Goal: Navigation & Orientation: Find specific page/section

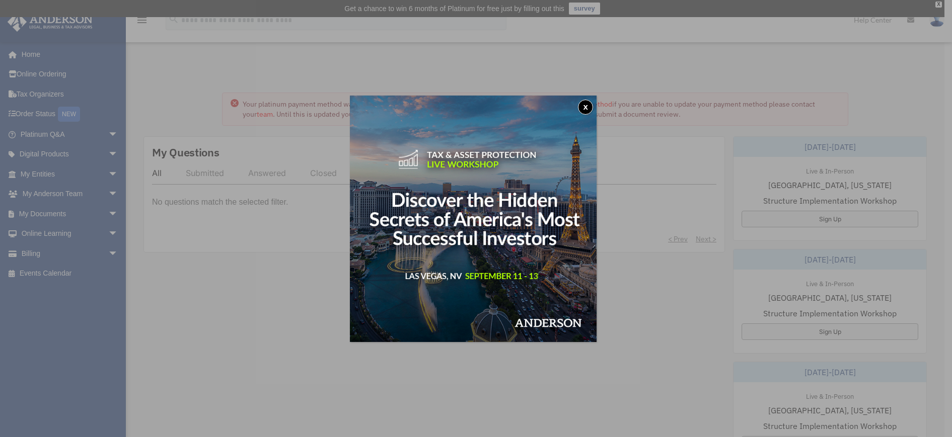
click at [585, 107] on button "x" at bounding box center [585, 107] width 15 height 15
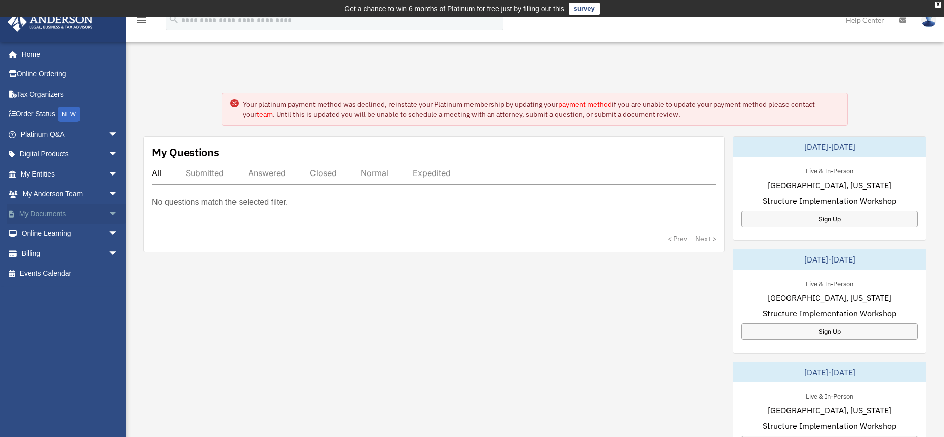
click at [55, 214] on link "My Documents arrow_drop_down" at bounding box center [70, 214] width 126 height 20
click at [108, 213] on span "arrow_drop_down" at bounding box center [118, 214] width 20 height 21
click at [41, 233] on link "Box" at bounding box center [73, 234] width 119 height 20
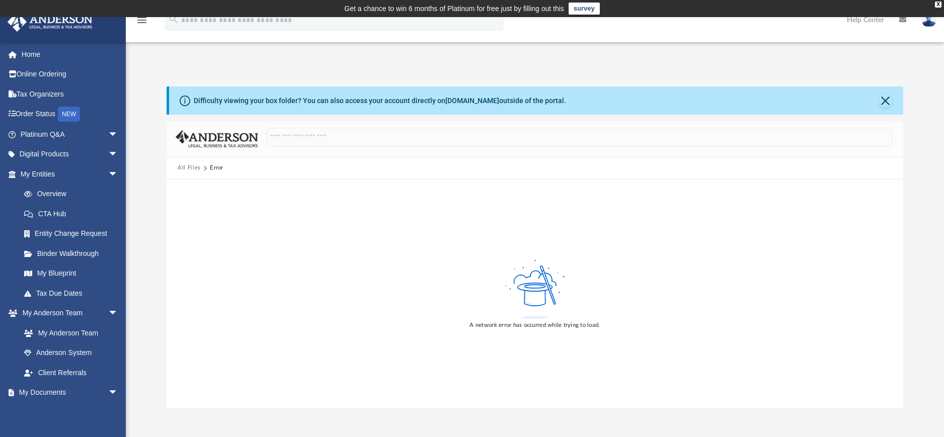
click at [350, 279] on div "A network error has occurred while trying to load." at bounding box center [535, 294] width 736 height 228
click at [188, 168] on button "All Files" at bounding box center [189, 168] width 23 height 9
drag, startPoint x: 327, startPoint y: 105, endPoint x: 507, endPoint y: 104, distance: 180.1
click at [507, 104] on div "Difficulty viewing your box folder? You can also access your account directly o…" at bounding box center [380, 101] width 372 height 11
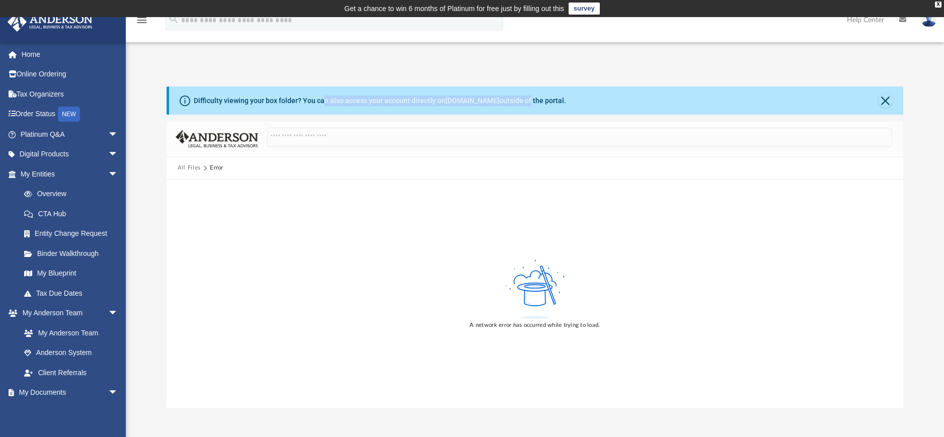
drag, startPoint x: 507, startPoint y: 104, endPoint x: 460, endPoint y: 72, distance: 56.7
click at [460, 72] on div "Difficulty viewing your box folder? You can also access your account directly o…" at bounding box center [535, 236] width 818 height 343
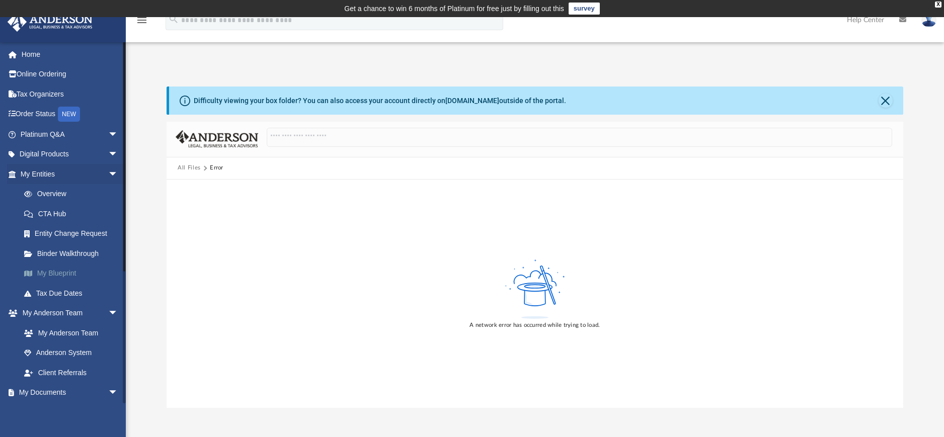
click at [61, 270] on link "My Blueprint" at bounding box center [73, 274] width 119 height 20
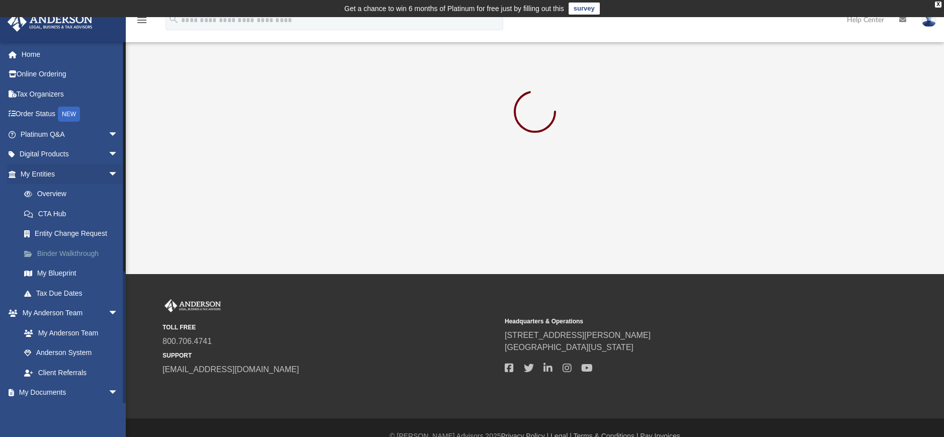
click at [64, 256] on link "Binder Walkthrough" at bounding box center [73, 254] width 119 height 20
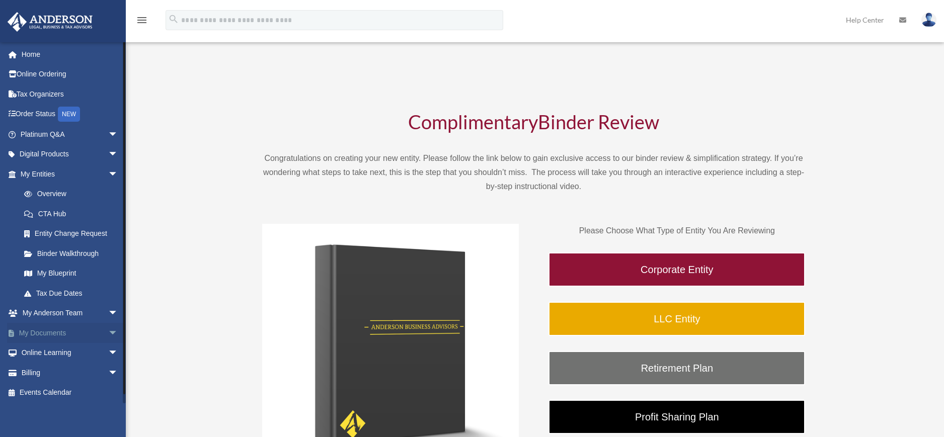
drag, startPoint x: 46, startPoint y: 332, endPoint x: 61, endPoint y: 331, distance: 14.7
click at [46, 333] on link "My Documents arrow_drop_down" at bounding box center [70, 333] width 126 height 20
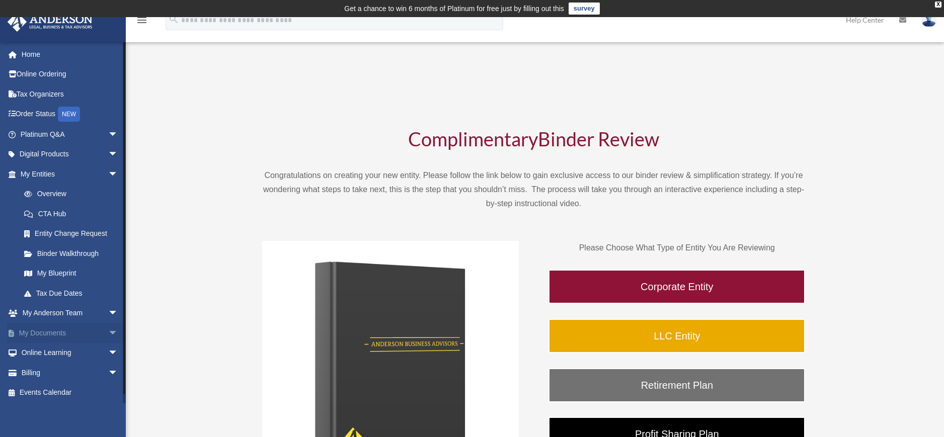
click at [108, 337] on span "arrow_drop_down" at bounding box center [118, 333] width 20 height 21
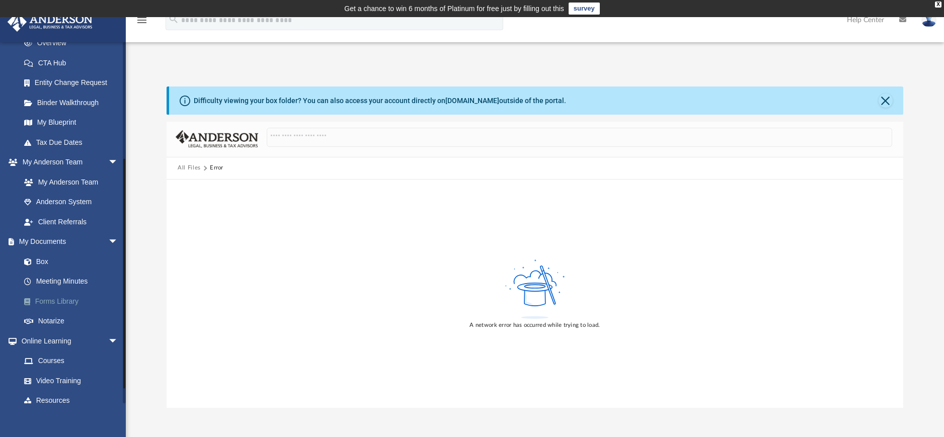
scroll to position [200, 0]
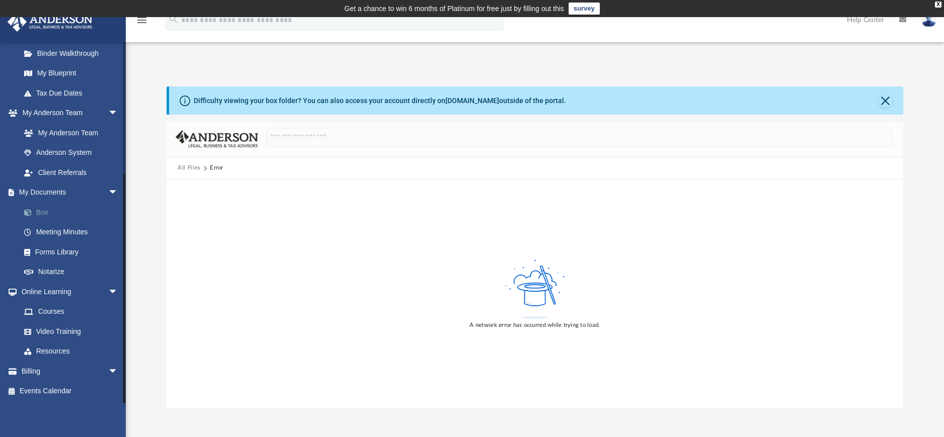
click at [38, 212] on link "Box" at bounding box center [73, 212] width 119 height 20
click at [48, 207] on link "Box" at bounding box center [73, 212] width 119 height 20
click at [37, 209] on link "Box" at bounding box center [73, 212] width 119 height 20
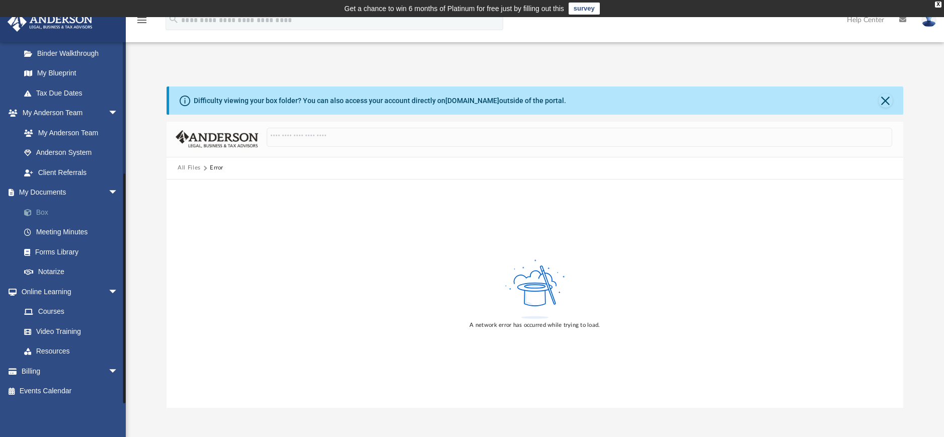
click at [37, 209] on link "Box" at bounding box center [73, 212] width 119 height 20
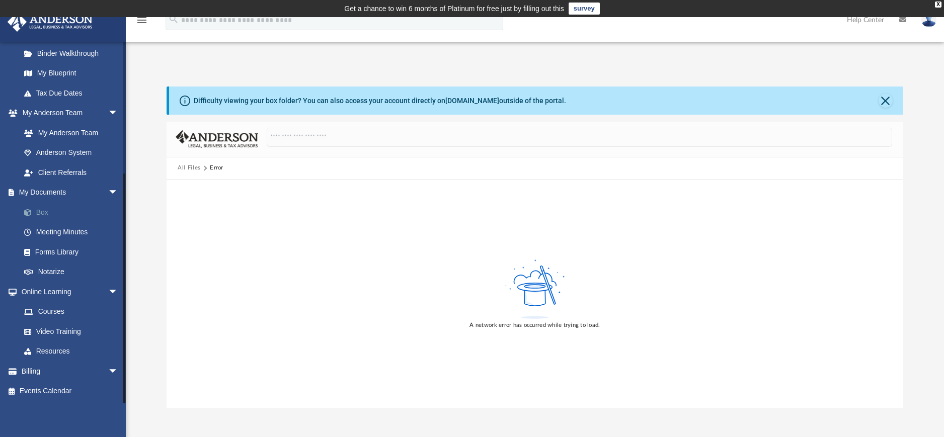
click at [37, 209] on link "Box" at bounding box center [73, 212] width 119 height 20
click at [512, 67] on div "Difficulty viewing your box folder? You can also access your account directly o…" at bounding box center [535, 236] width 818 height 343
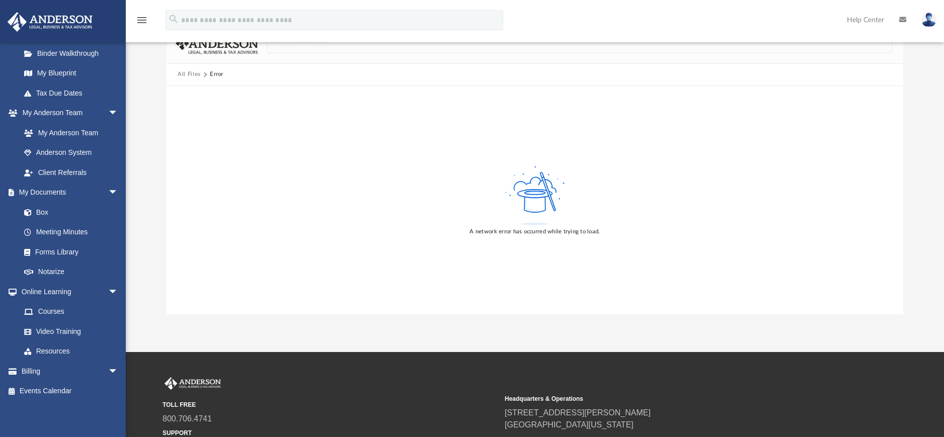
scroll to position [0, 0]
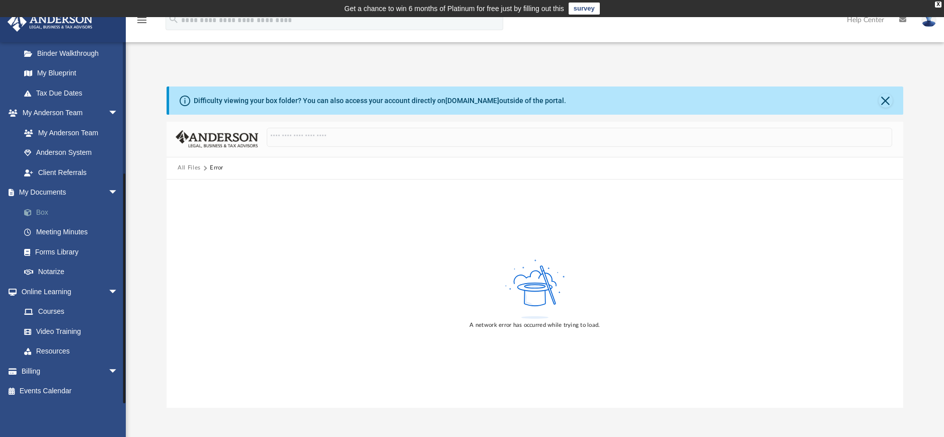
click at [37, 213] on link "Box" at bounding box center [73, 212] width 119 height 20
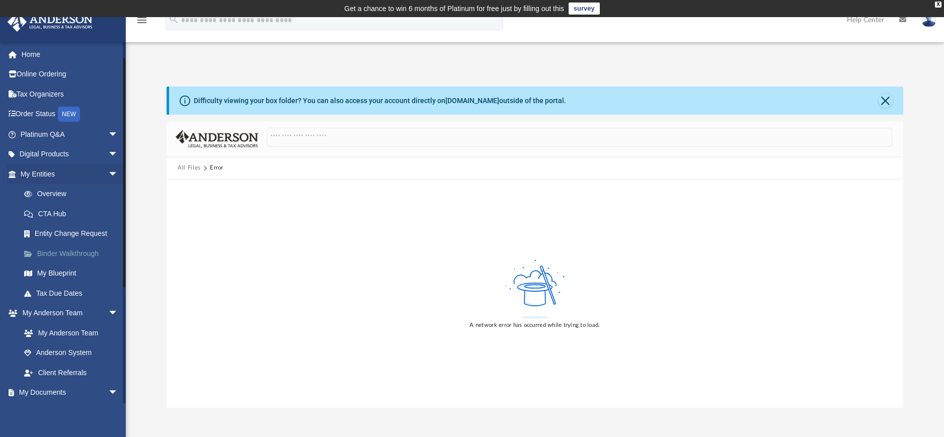
scroll to position [151, 0]
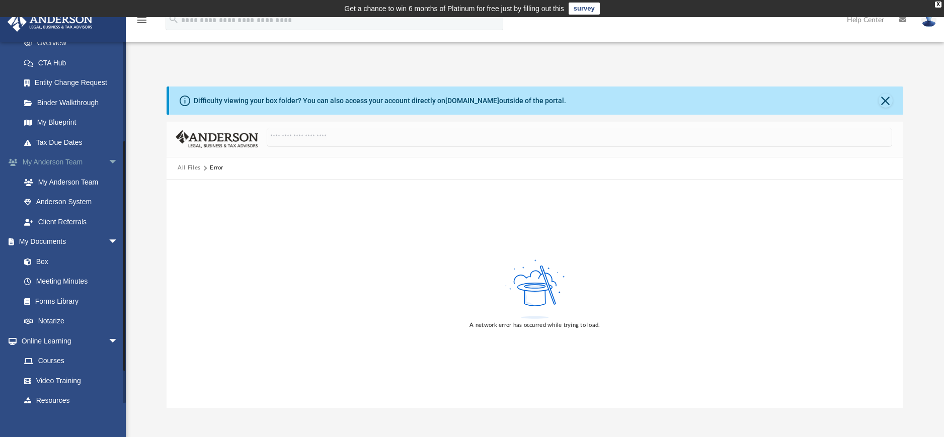
click at [80, 165] on link "My [PERSON_NAME] Team arrow_drop_down" at bounding box center [70, 162] width 126 height 20
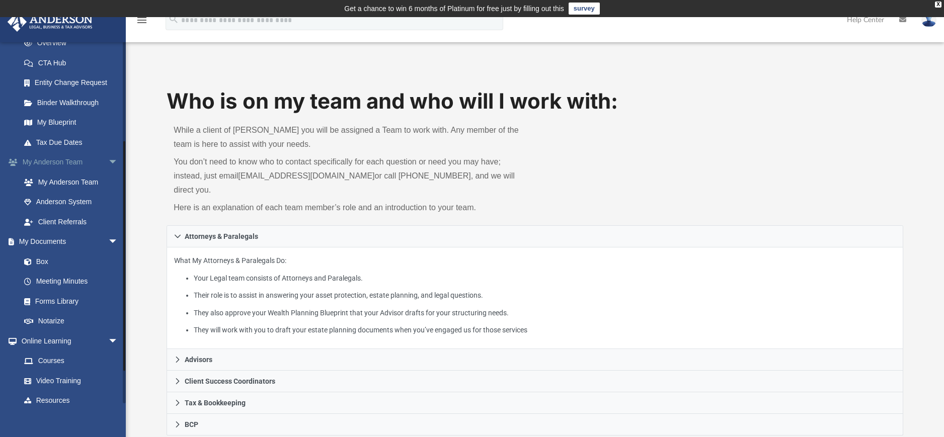
click at [108, 161] on span "arrow_drop_down" at bounding box center [118, 162] width 20 height 21
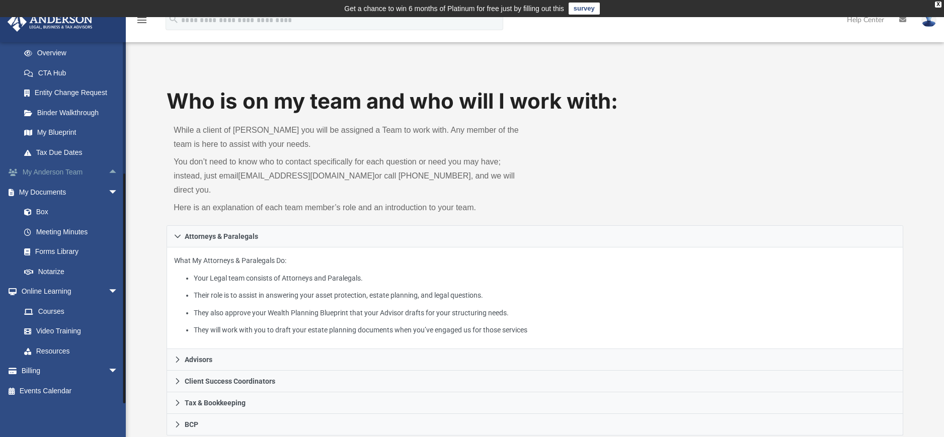
scroll to position [141, 0]
click at [62, 210] on link "Box" at bounding box center [73, 212] width 119 height 20
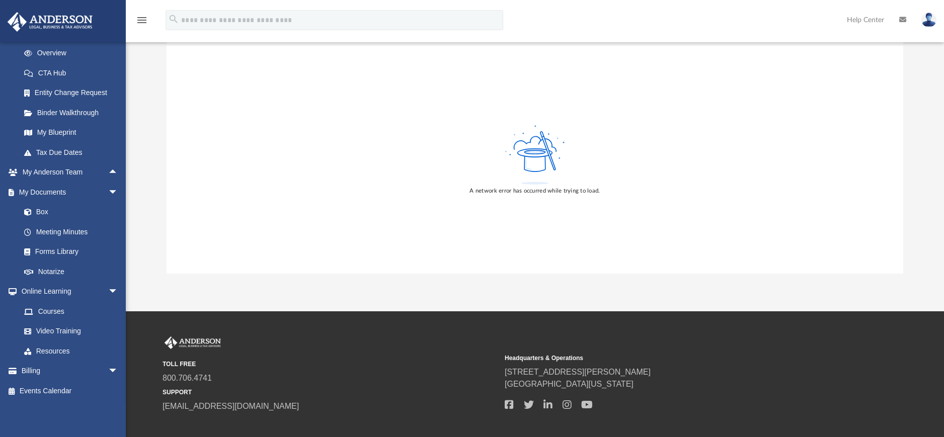
scroll to position [188, 0]
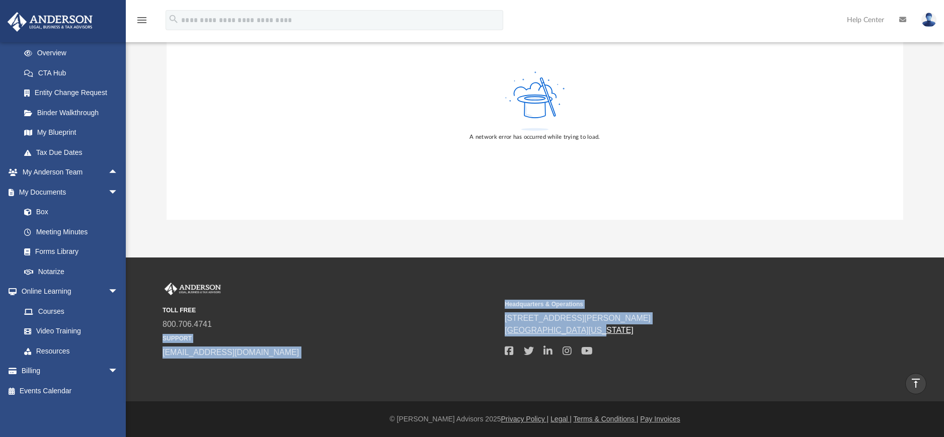
drag, startPoint x: 492, startPoint y: 331, endPoint x: 572, endPoint y: 334, distance: 80.1
click at [572, 334] on div "TOLL FREE 800.706.4741 SUPPORT info@andersonadvisors.com Headquarters & Operati…" at bounding box center [535, 321] width 745 height 76
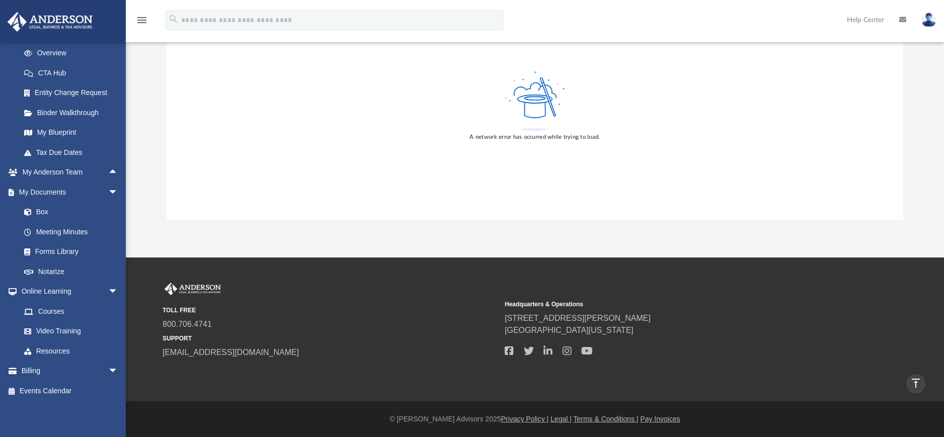
drag, startPoint x: 572, startPoint y: 334, endPoint x: 417, endPoint y: 289, distance: 161.3
click at [417, 289] on div "TOLL FREE 800.706.4741 SUPPORT info@andersonadvisors.com" at bounding box center [330, 321] width 335 height 76
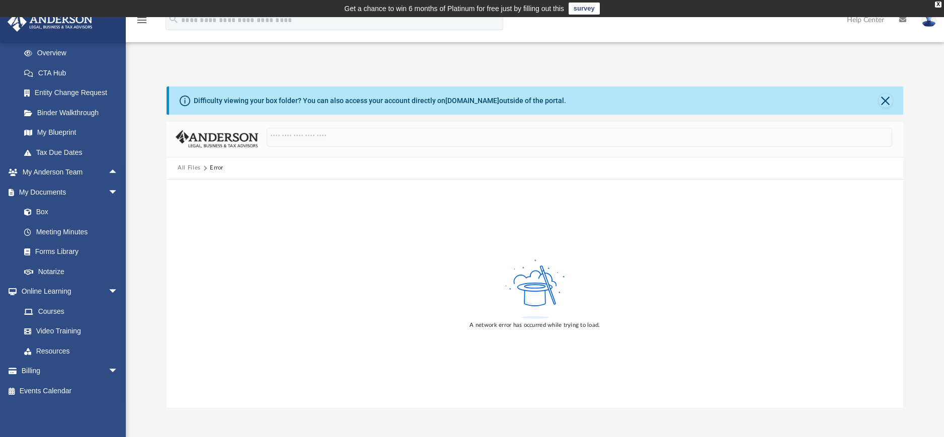
click at [905, 137] on div "Difficulty viewing your box folder? You can also access your account directly o…" at bounding box center [535, 248] width 818 height 322
click at [45, 215] on link "Box" at bounding box center [73, 212] width 119 height 20
click at [471, 227] on div "A network error has occurred while trying to load." at bounding box center [535, 294] width 736 height 228
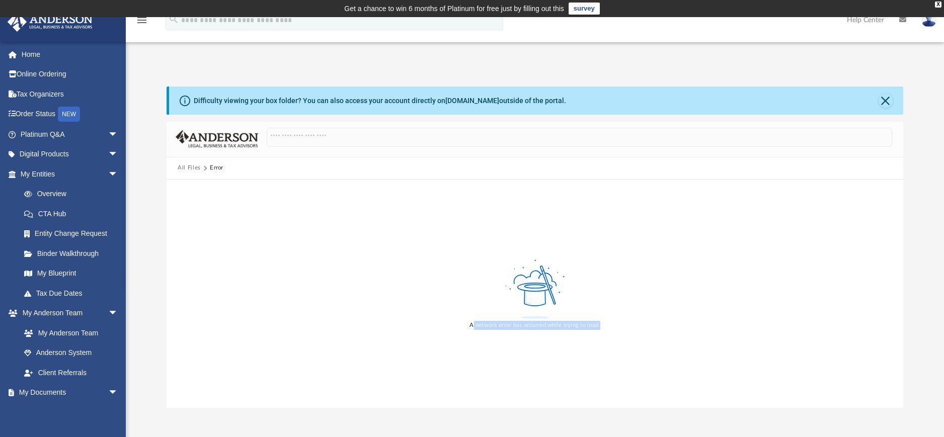
drag, startPoint x: 472, startPoint y: 324, endPoint x: 611, endPoint y: 335, distance: 139.4
click at [611, 335] on div "A network error has occurred while trying to load." at bounding box center [535, 294] width 736 height 228
drag, startPoint x: 611, startPoint y: 335, endPoint x: 568, endPoint y: 337, distance: 42.8
click at [568, 337] on div "A network error has occurred while trying to load." at bounding box center [535, 294] width 736 height 228
click at [936, 6] on div "X" at bounding box center [938, 5] width 7 height 6
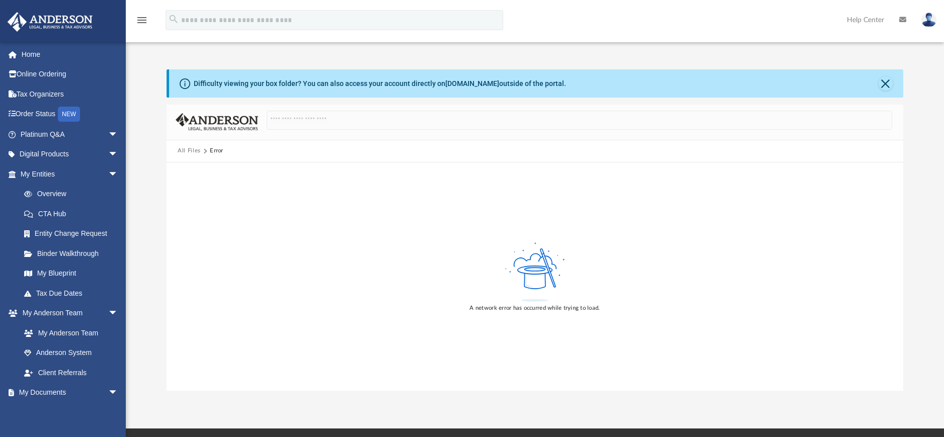
click at [916, 63] on div "Difficulty viewing your box folder? You can also access your account directly o…" at bounding box center [535, 219] width 818 height 343
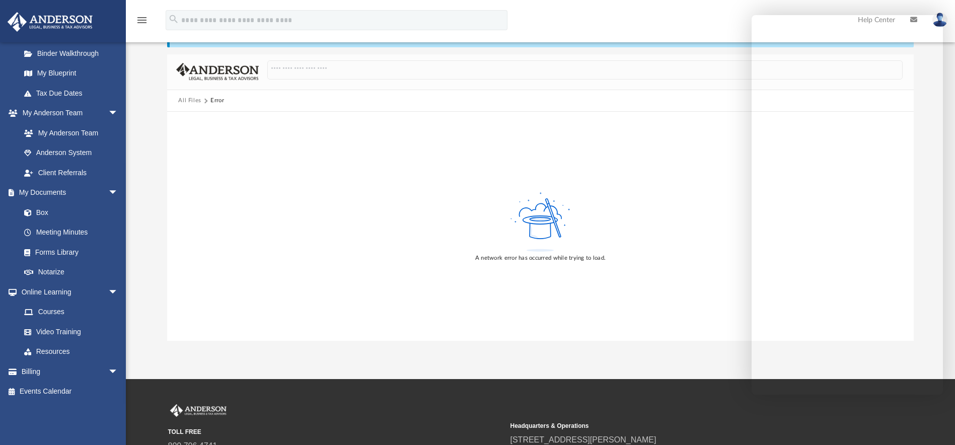
scroll to position [193, 0]
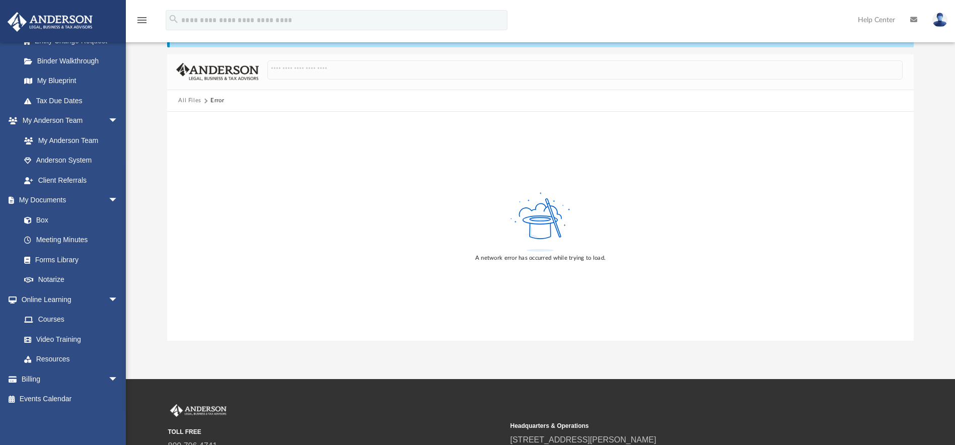
click at [658, 152] on div "A network error has occurred while trying to load." at bounding box center [540, 226] width 746 height 228
